Goal: Task Accomplishment & Management: Manage account settings

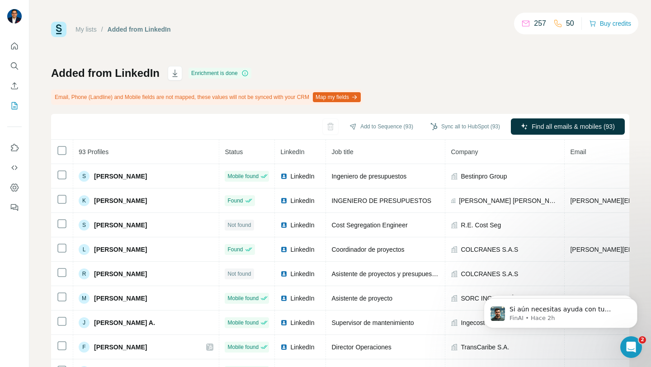
scroll to position [13, 0]
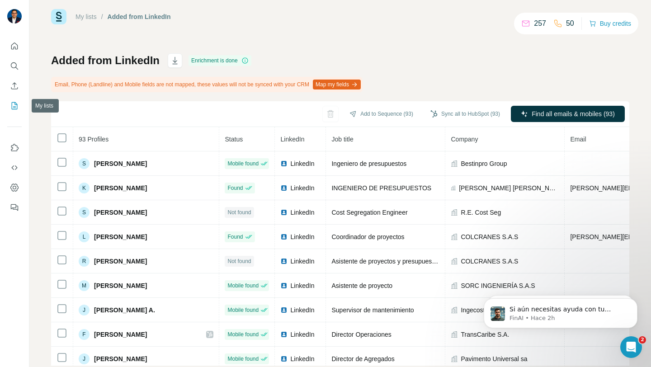
click at [19, 104] on button "My lists" at bounding box center [14, 106] width 14 height 16
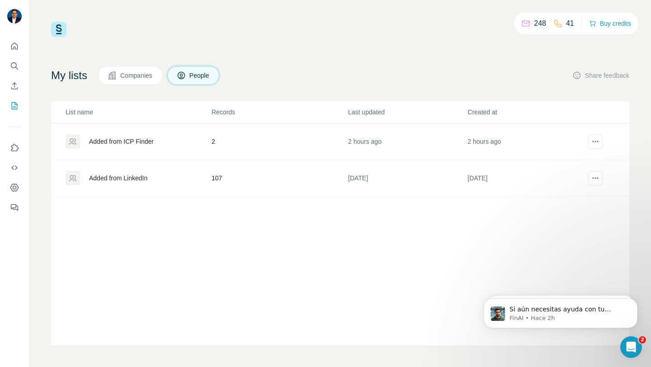
click at [107, 181] on div "Added from LinkedIn" at bounding box center [118, 178] width 58 height 9
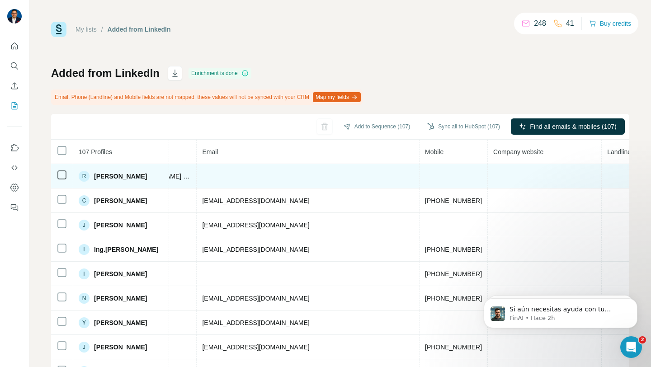
scroll to position [0, 332]
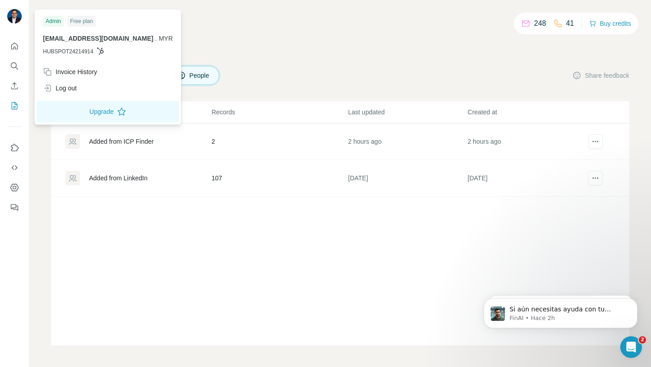
click at [54, 52] on span "HUBSPOT24214914" at bounding box center [68, 51] width 50 height 8
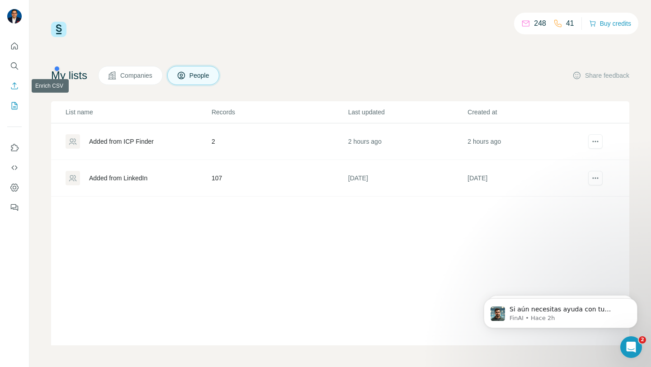
click at [16, 84] on icon "Enrich CSV" at bounding box center [14, 85] width 9 height 9
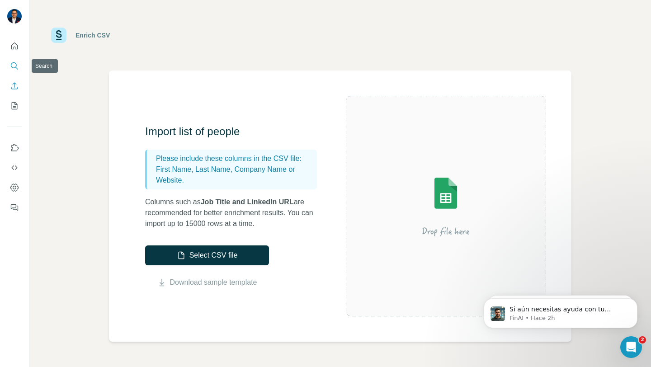
click at [11, 67] on icon "Search" at bounding box center [14, 66] width 9 height 9
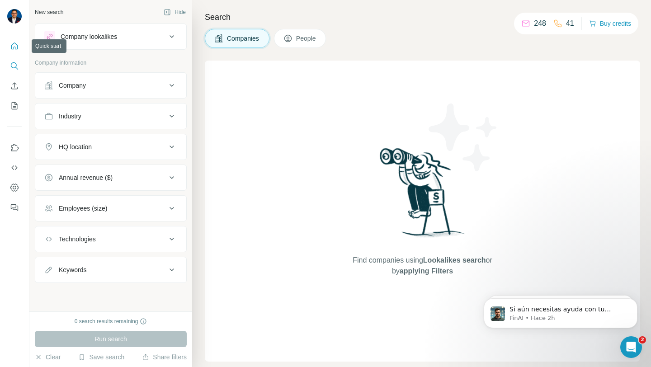
click at [13, 48] on icon "Quick start" at bounding box center [14, 46] width 9 height 9
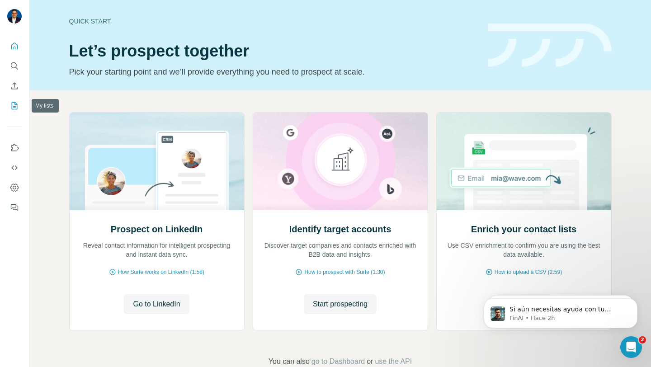
click at [12, 108] on icon "My lists" at bounding box center [15, 105] width 6 height 7
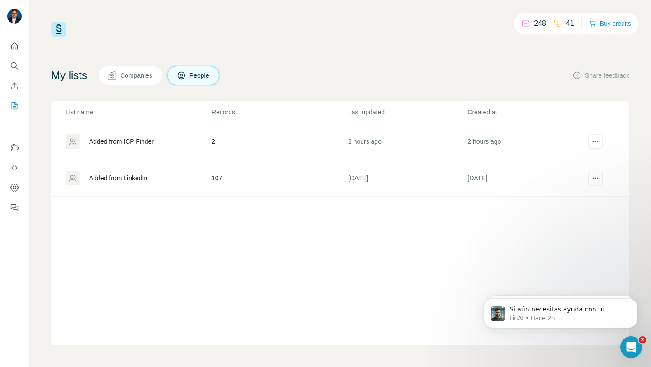
click at [119, 180] on div "Added from LinkedIn" at bounding box center [118, 178] width 58 height 9
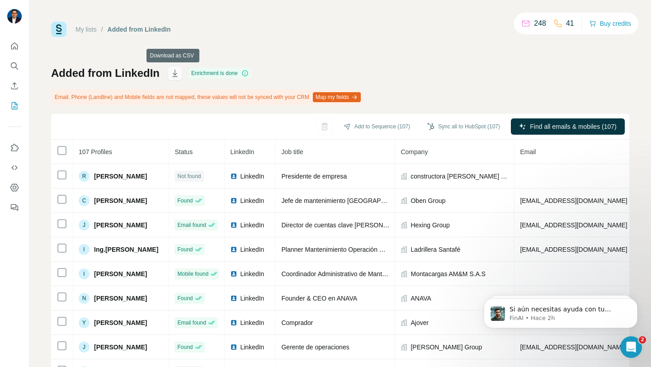
click at [173, 73] on icon "button" at bounding box center [175, 73] width 9 height 9
